Goal: Find specific page/section: Find specific page/section

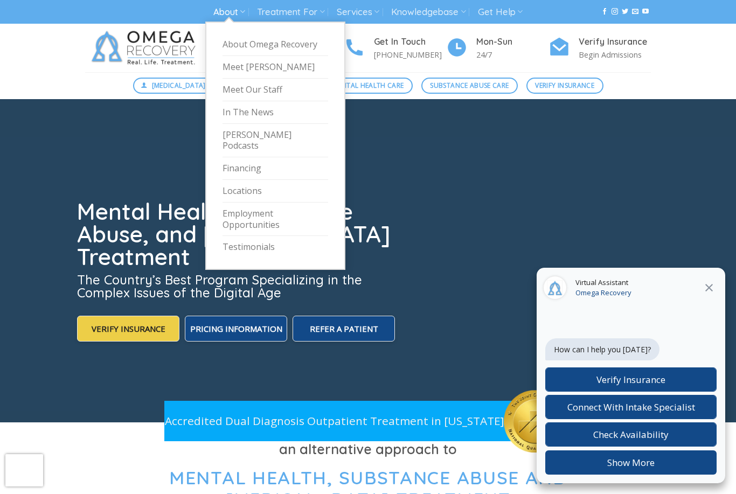
click at [224, 13] on link "About" at bounding box center [229, 12] width 32 height 20
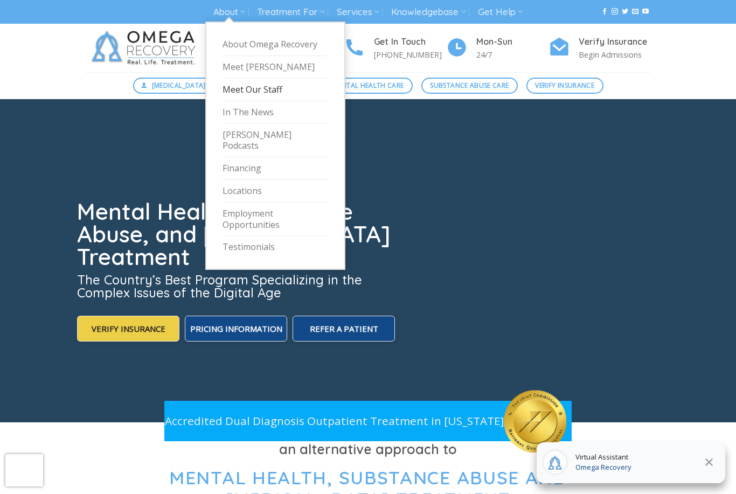
click at [240, 92] on link "Meet Our Staff" at bounding box center [275, 90] width 106 height 23
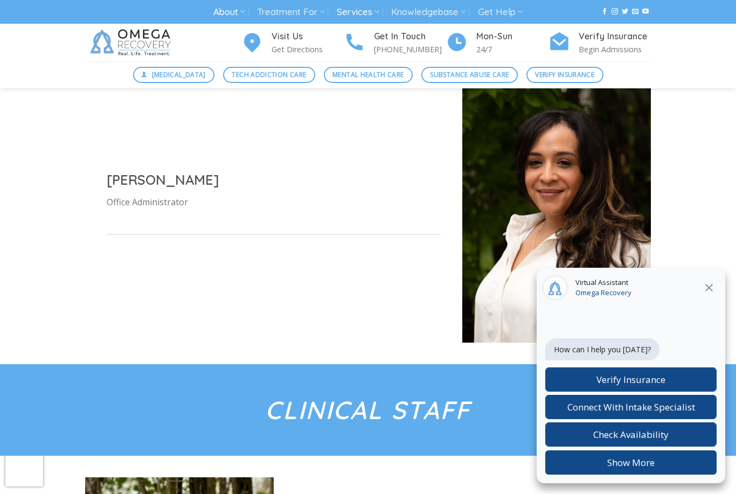
scroll to position [897, 0]
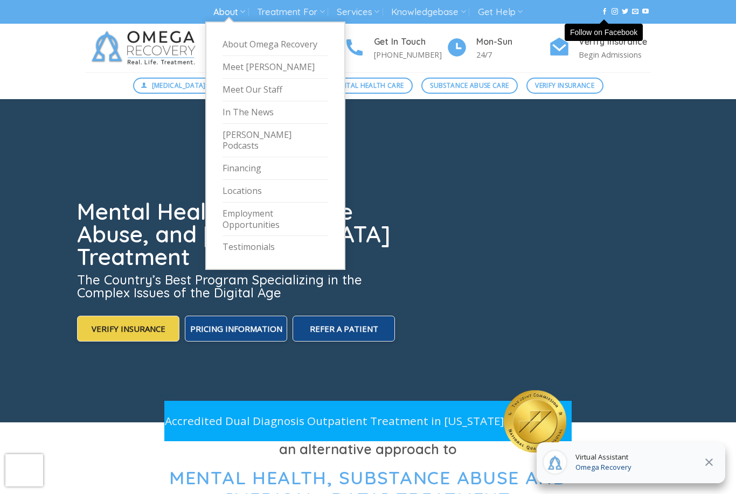
click at [233, 17] on link "About" at bounding box center [229, 12] width 32 height 20
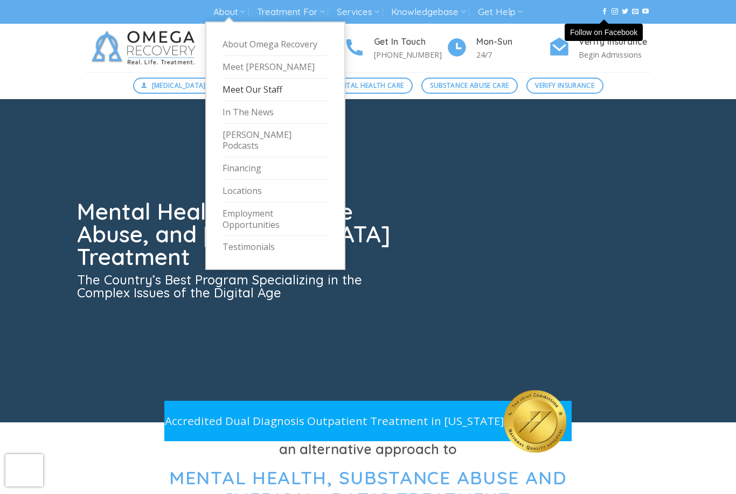
click at [245, 86] on link "Meet Our Staff" at bounding box center [275, 90] width 106 height 23
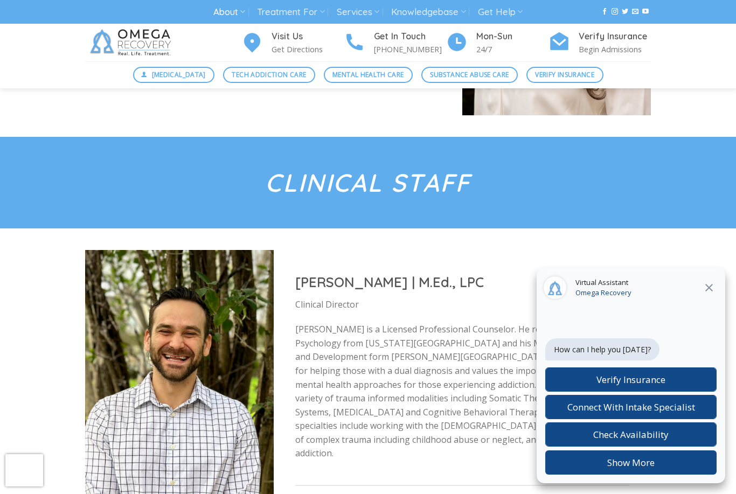
scroll to position [1174, 0]
